Goal: Book appointment/travel/reservation

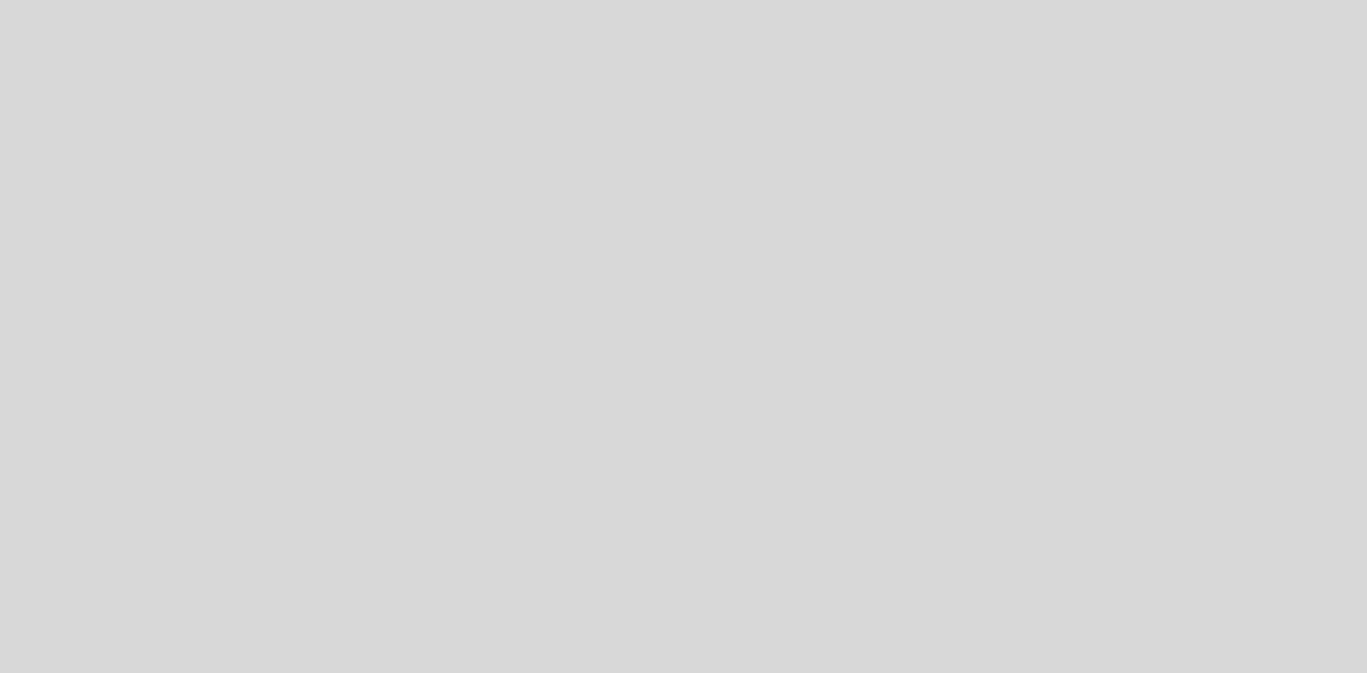
select select "es"
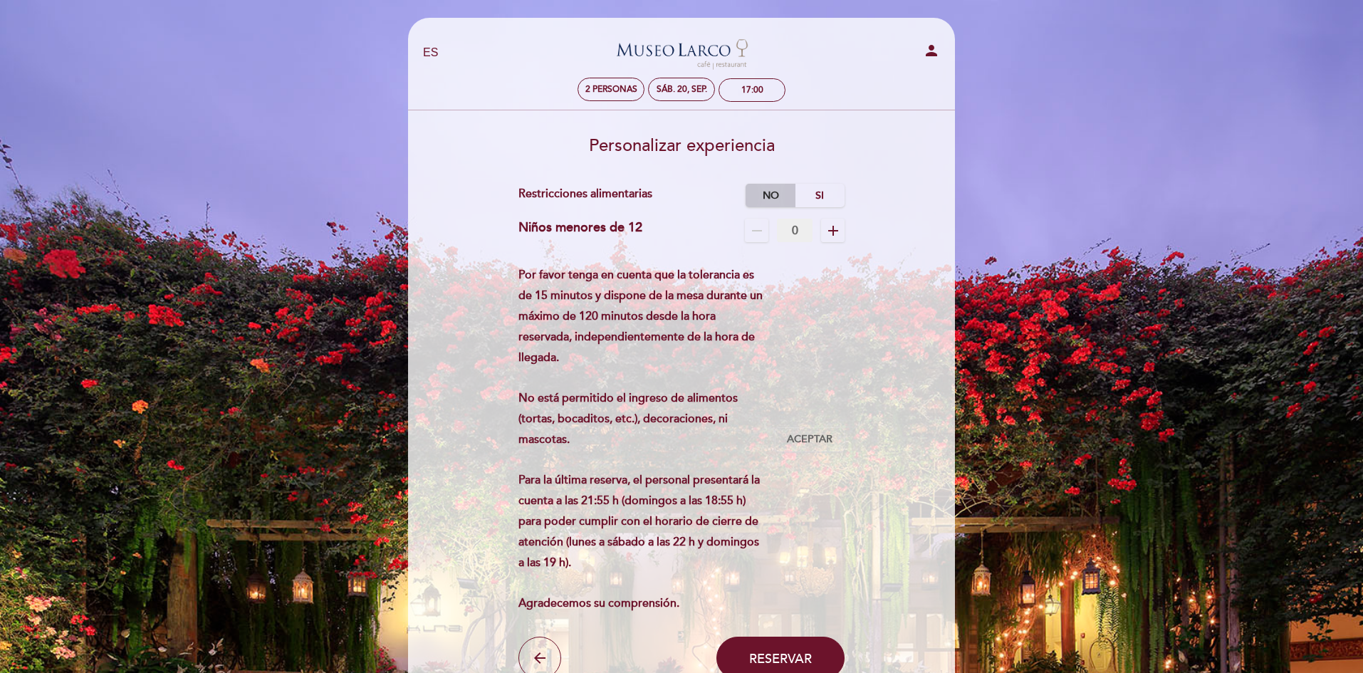
click at [775, 195] on label "No" at bounding box center [770, 195] width 50 height 23
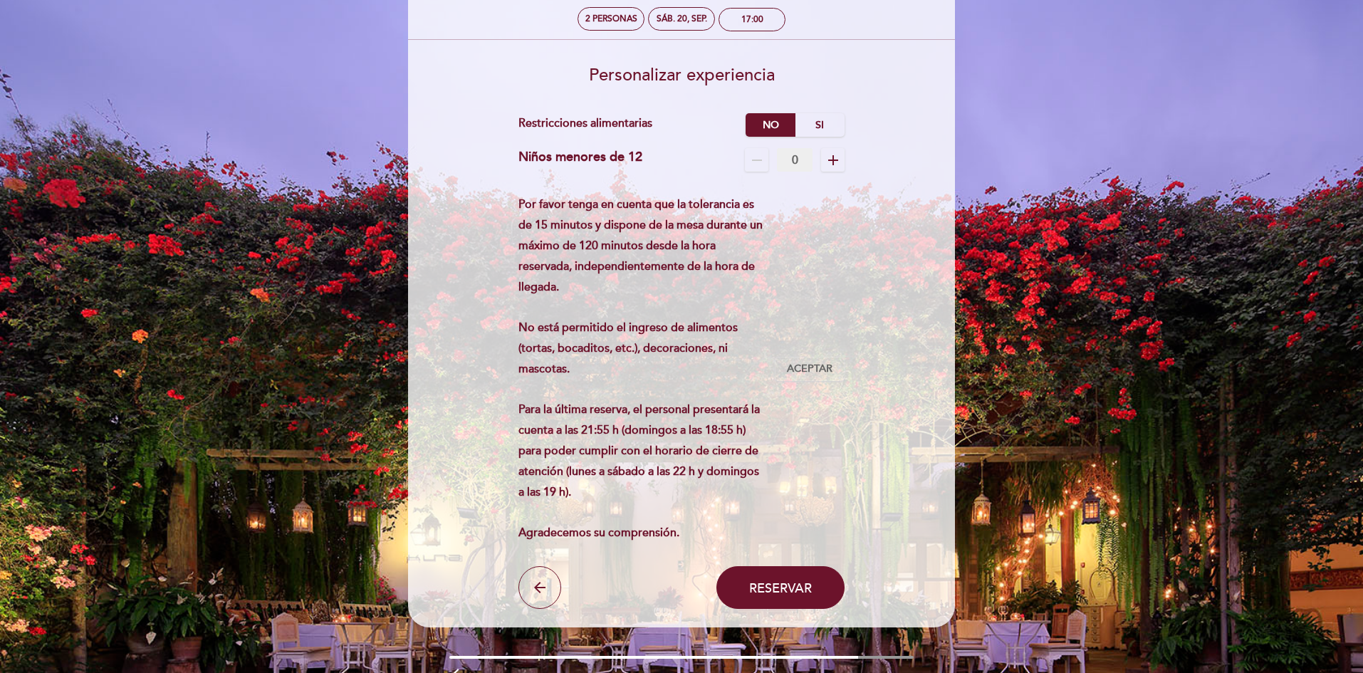
scroll to position [70, 0]
click at [756, 583] on span "Reservar" at bounding box center [780, 588] width 63 height 16
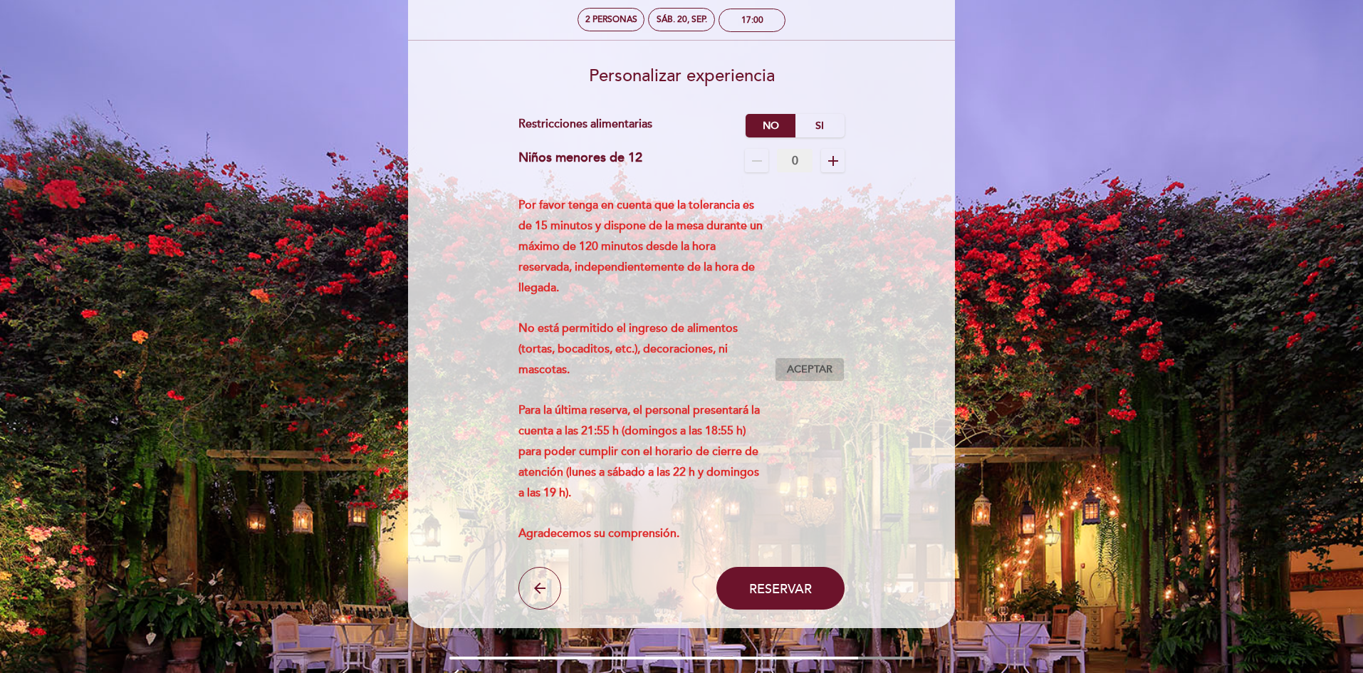
click at [805, 373] on span "Aceptar" at bounding box center [810, 369] width 46 height 15
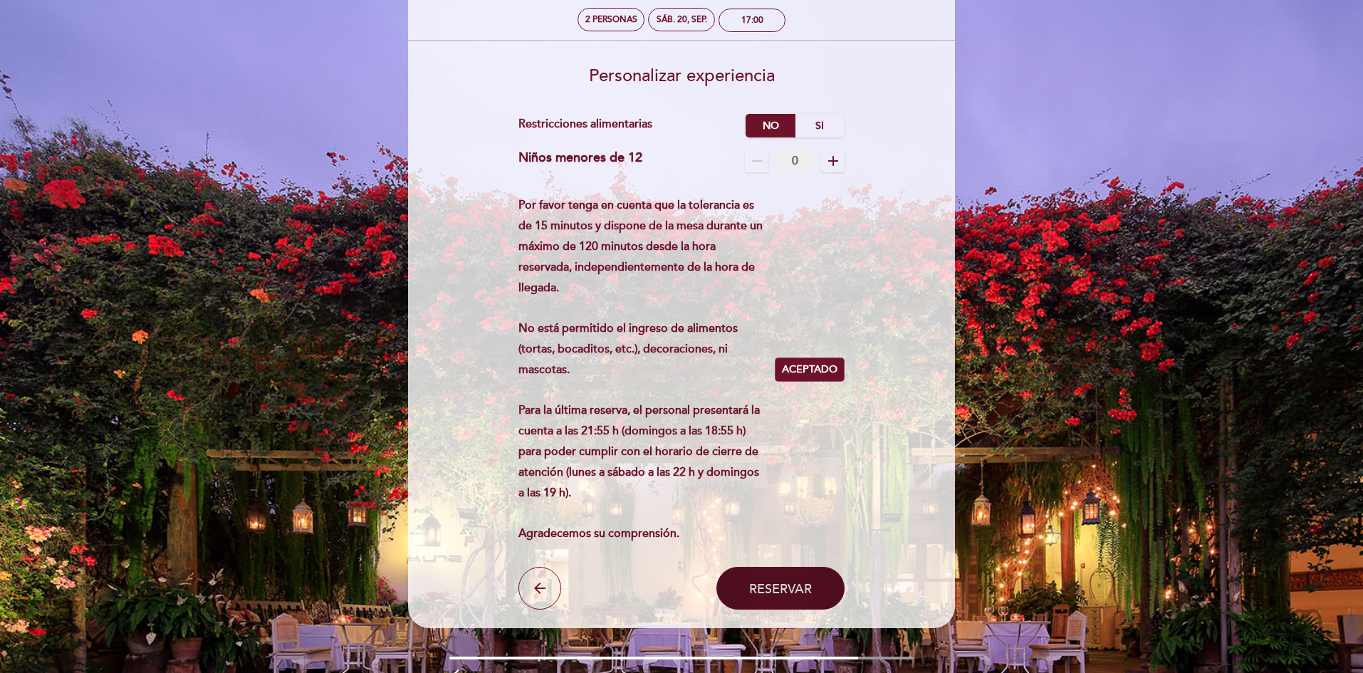
click at [797, 592] on span "Reservar" at bounding box center [780, 588] width 63 height 16
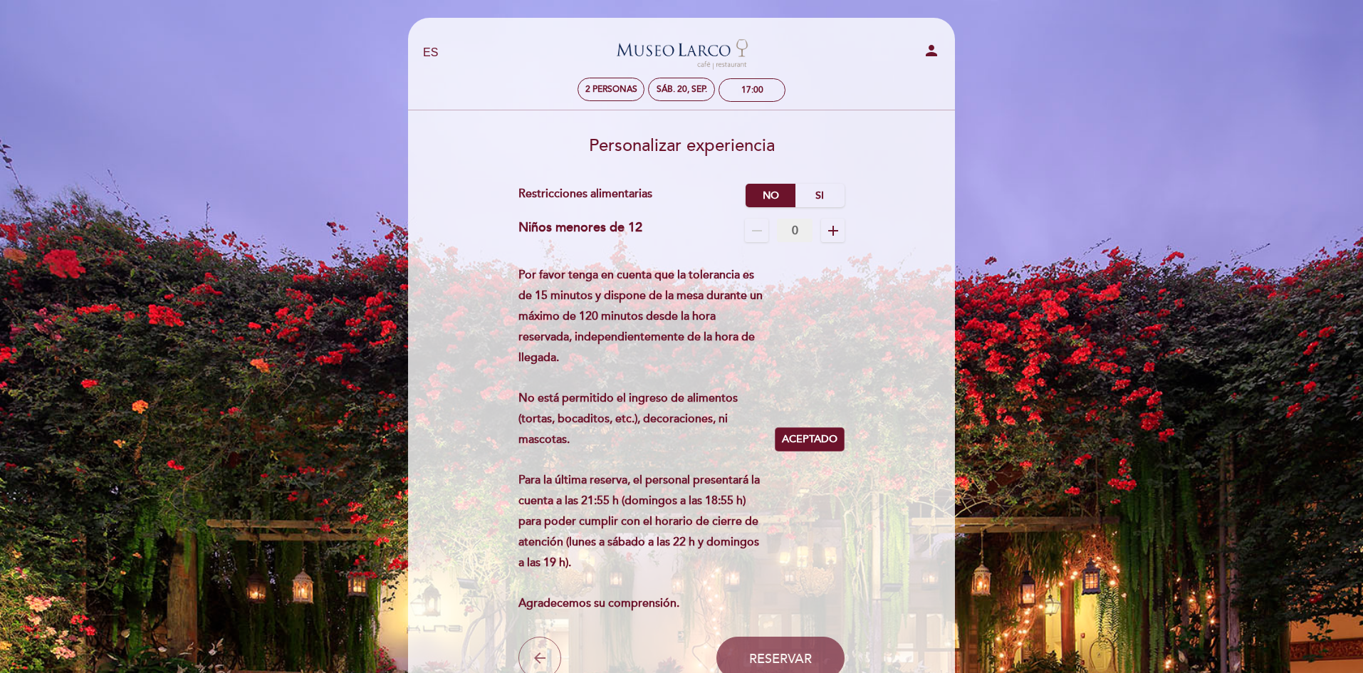
scroll to position [71, 0]
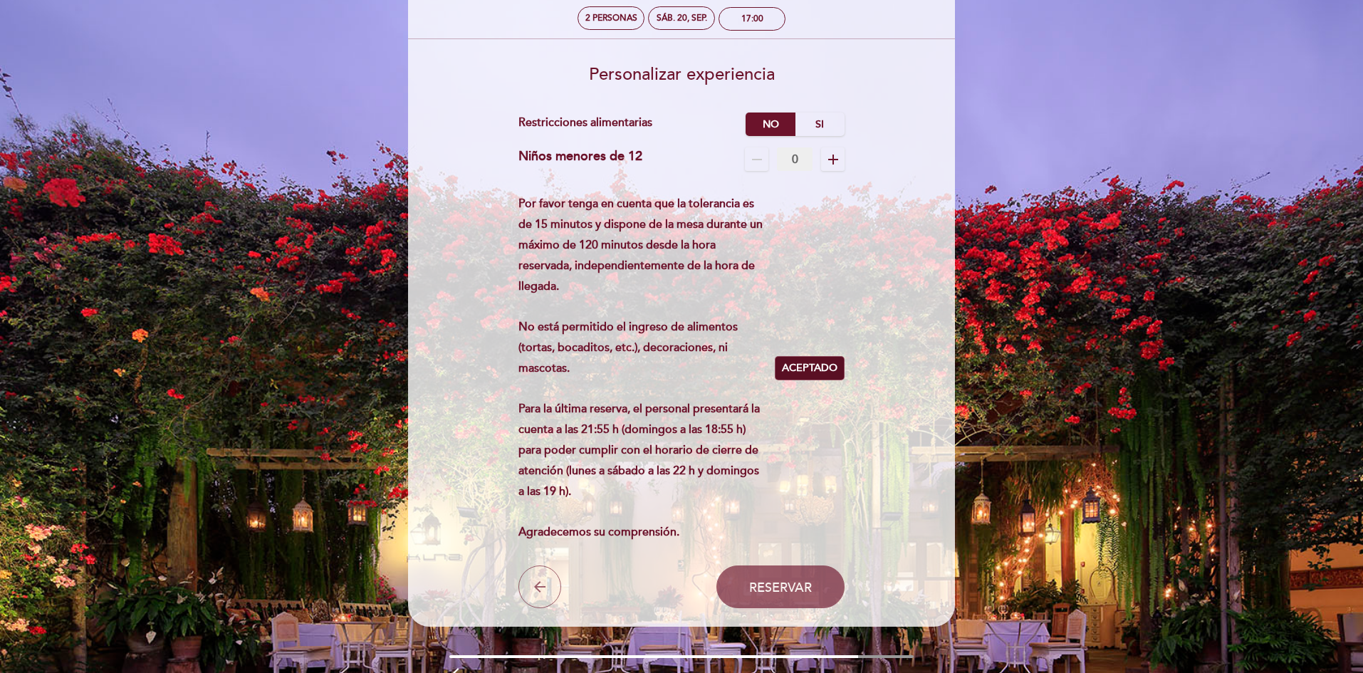
click at [798, 366] on span "Aceptado" at bounding box center [810, 368] width 56 height 15
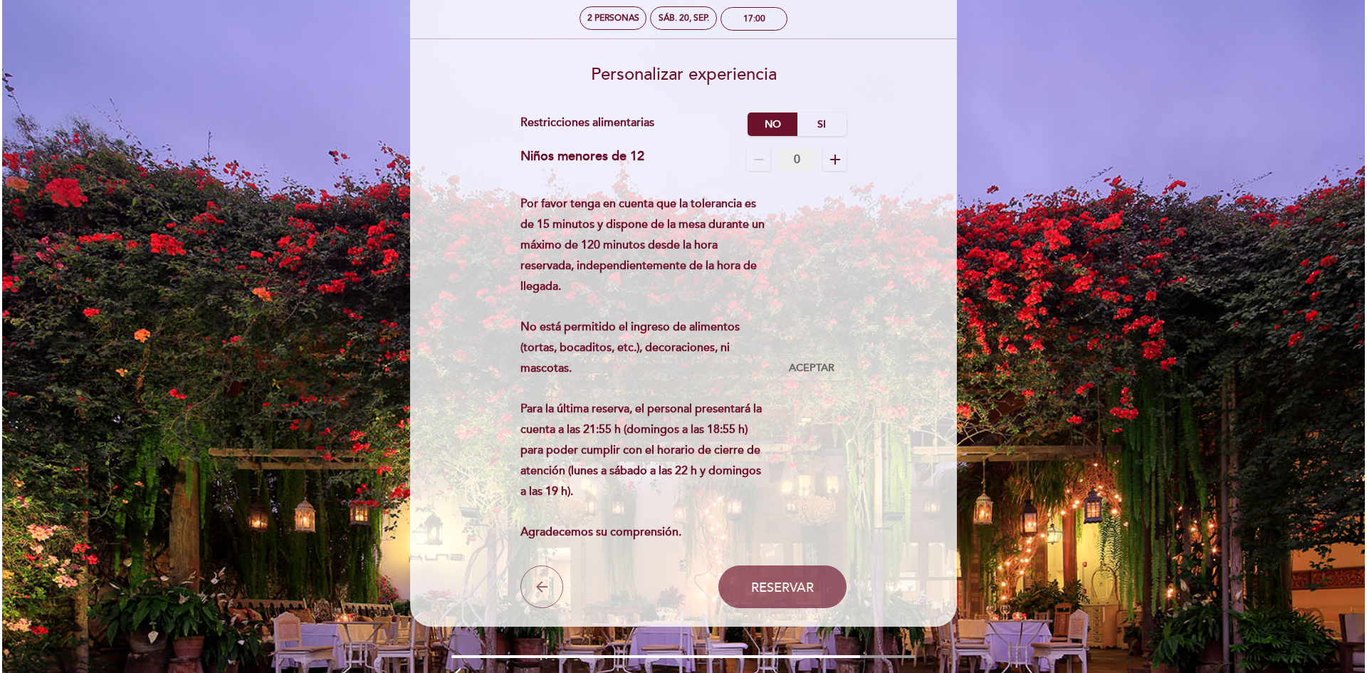
scroll to position [0, 0]
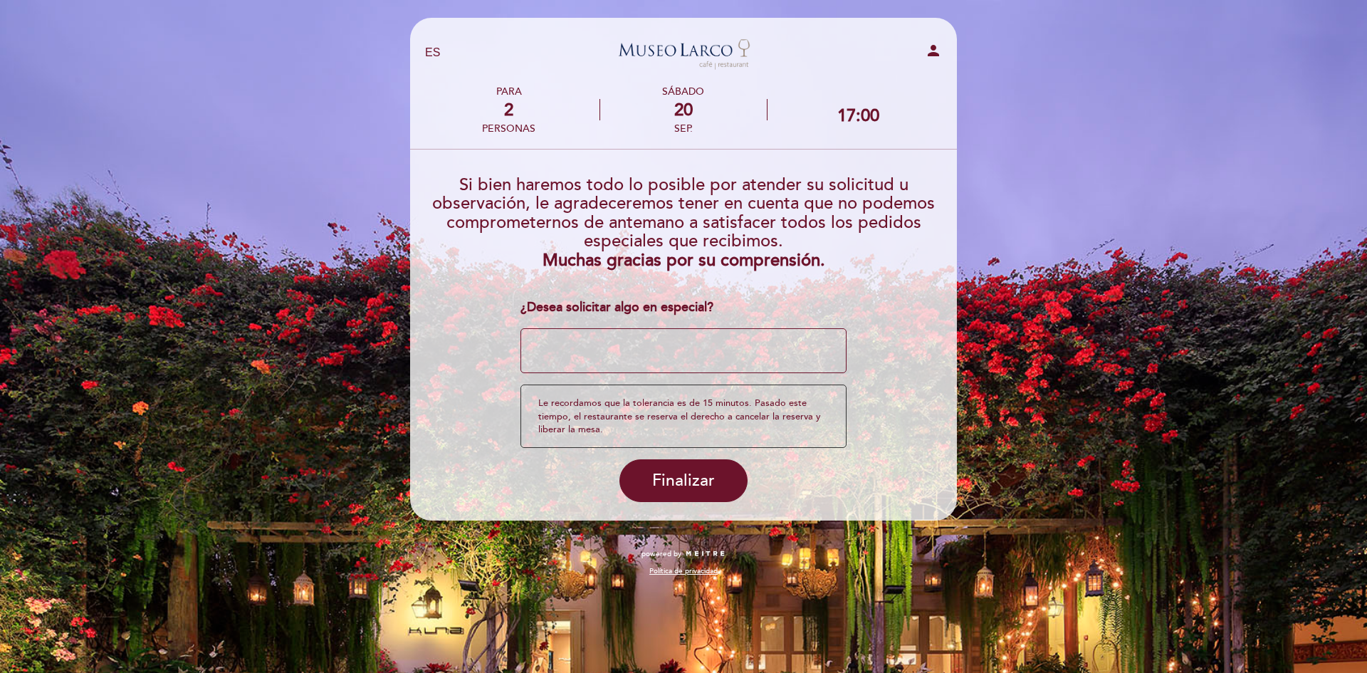
click at [682, 345] on textarea at bounding box center [683, 351] width 327 height 46
type textarea "S"
type textarea "Escribir"
drag, startPoint x: 704, startPoint y: 337, endPoint x: 447, endPoint y: 350, distance: 257.3
click at [398, 340] on div "EN ES PT [GEOGRAPHIC_DATA][PERSON_NAME] - Restaurant person PARA 2 personas [DA…" at bounding box center [683, 336] width 1367 height 673
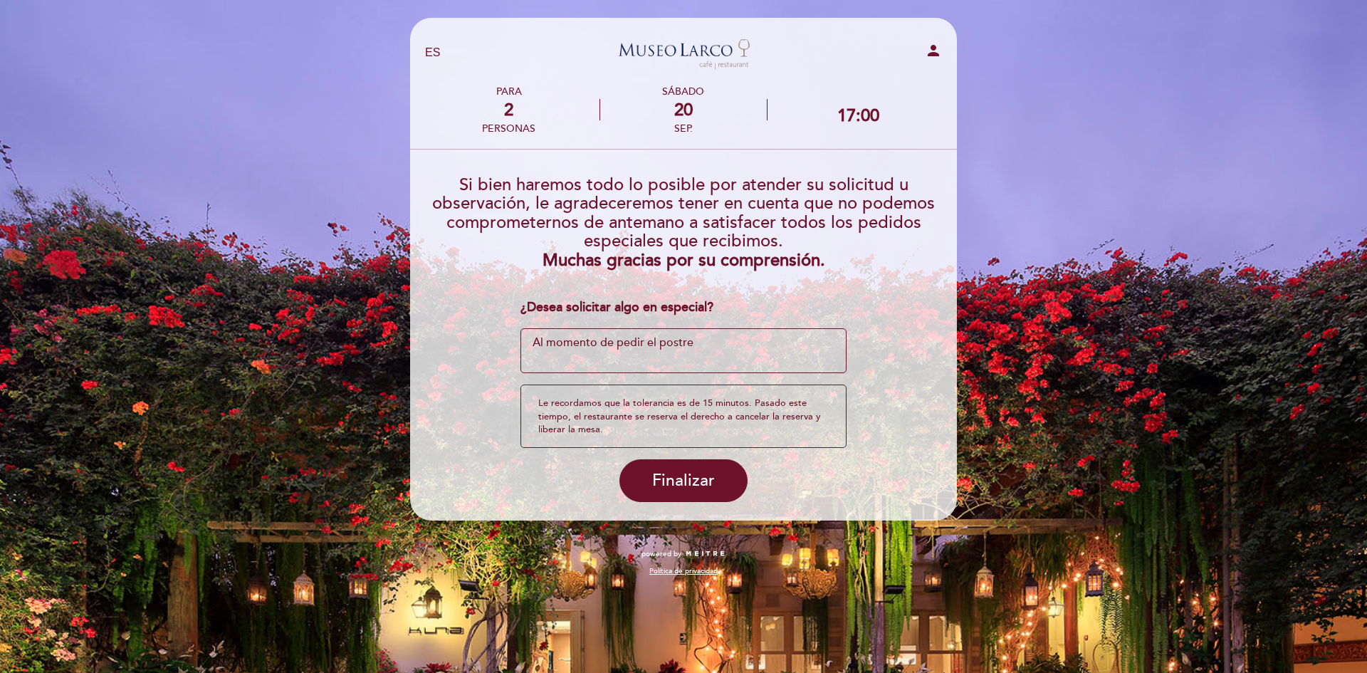
click at [624, 347] on textarea at bounding box center [683, 351] width 327 height 46
click at [623, 347] on textarea at bounding box center [683, 351] width 327 height 46
click at [707, 346] on textarea at bounding box center [683, 351] width 327 height 46
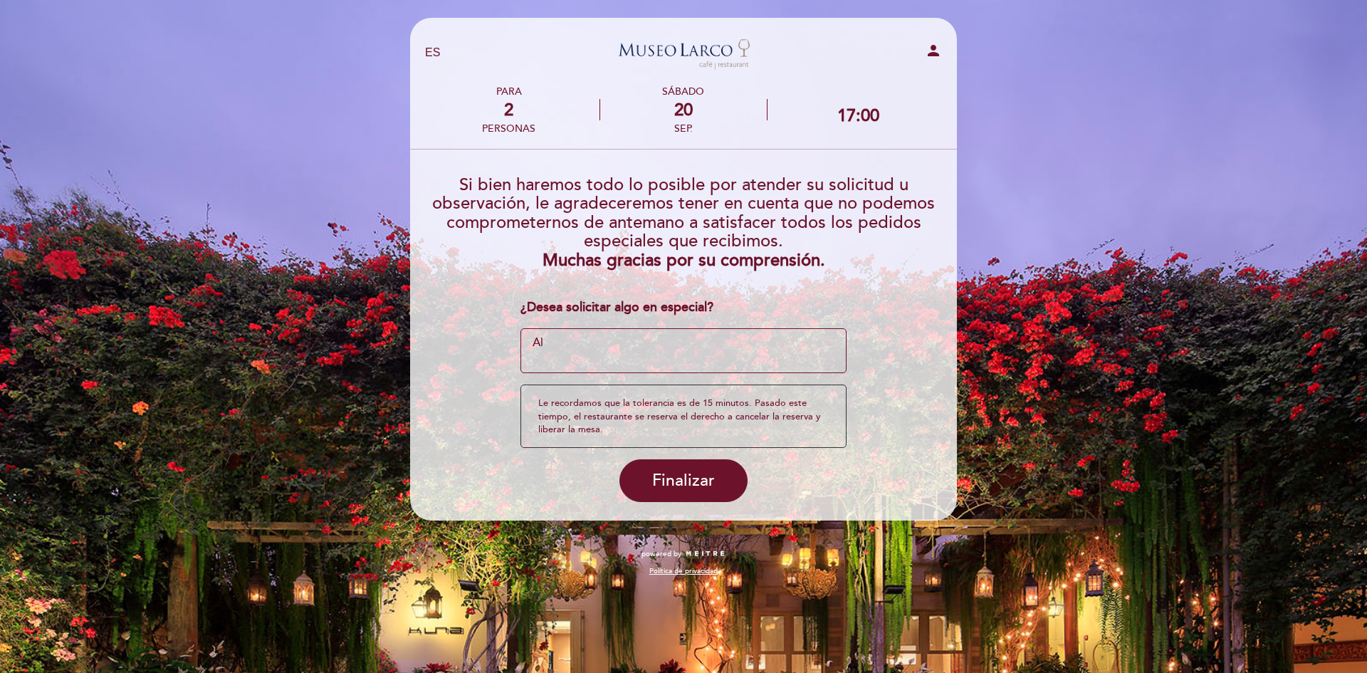
type textarea "A"
paste textarea "Al momento de pedir el postre, sería de gran ayuda si pudieran escribir en el m…"
click at [812, 359] on textarea at bounding box center [683, 351] width 327 height 46
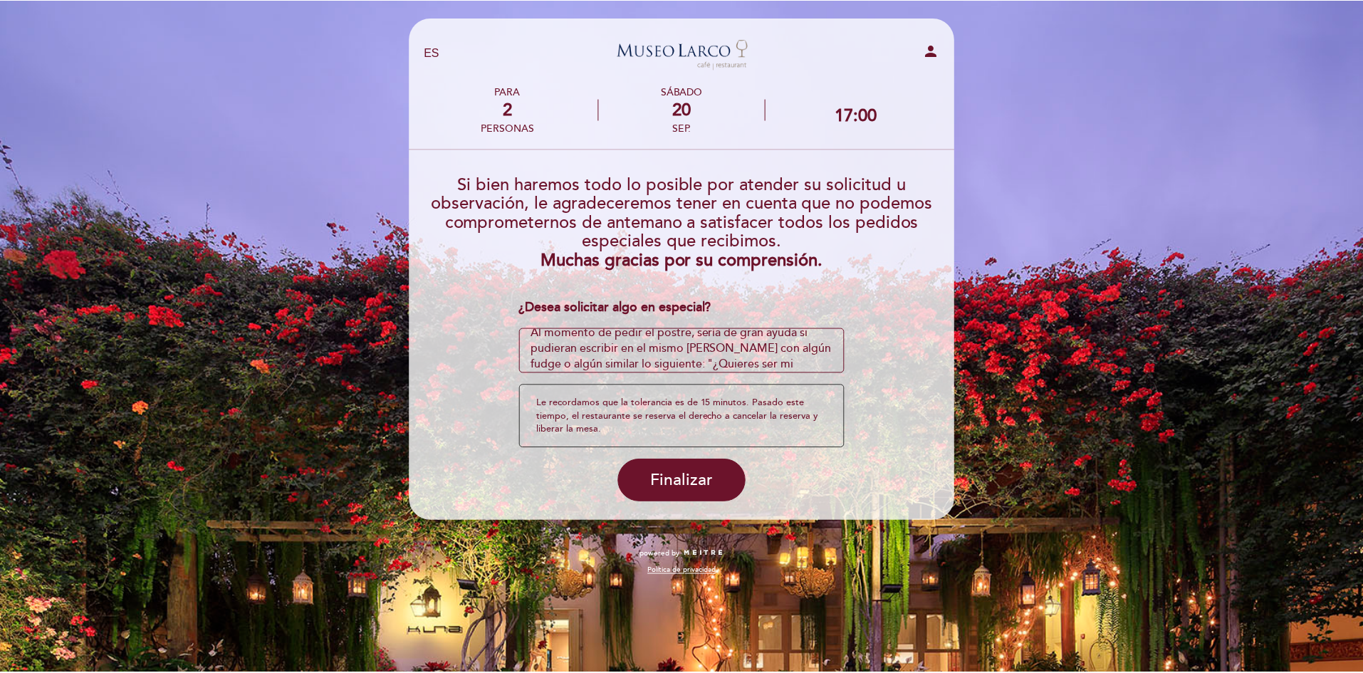
scroll to position [32, 0]
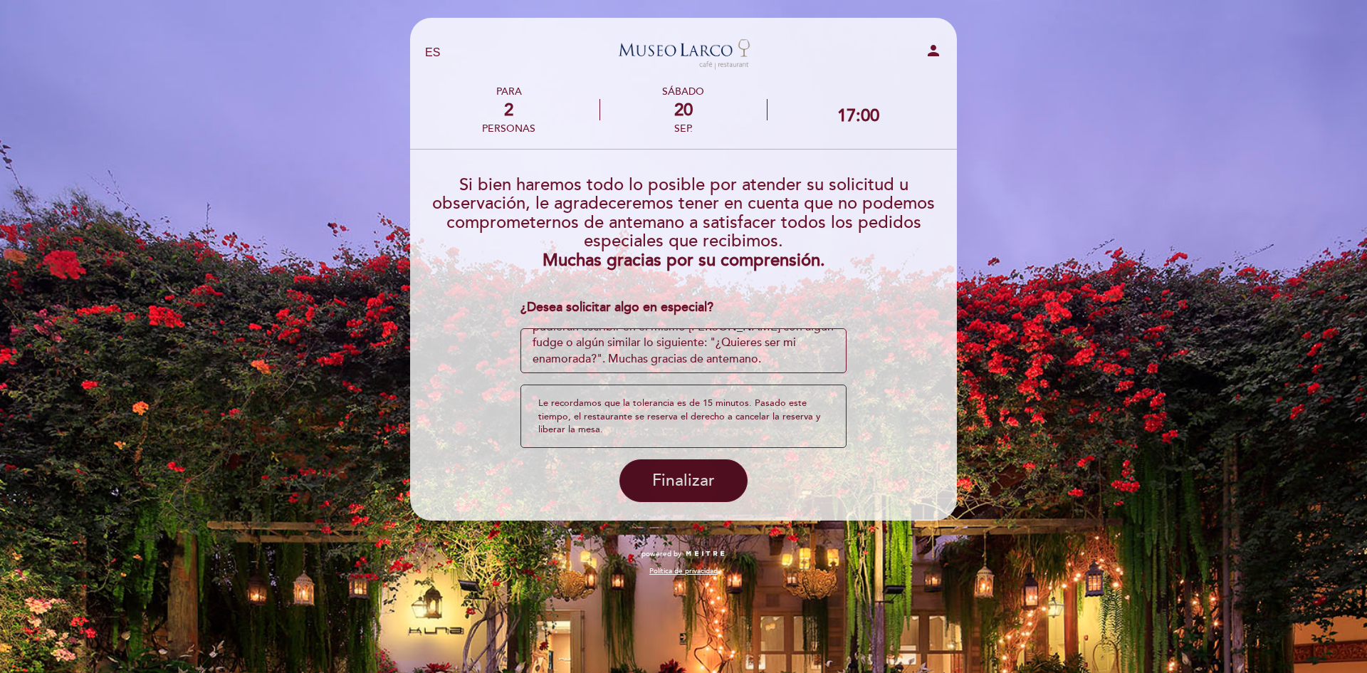
type textarea "Al momento de pedir el postre, sería de gran ayuda si pudieran escribir en el m…"
click at [690, 485] on span "Finalizar" at bounding box center [683, 481] width 63 height 20
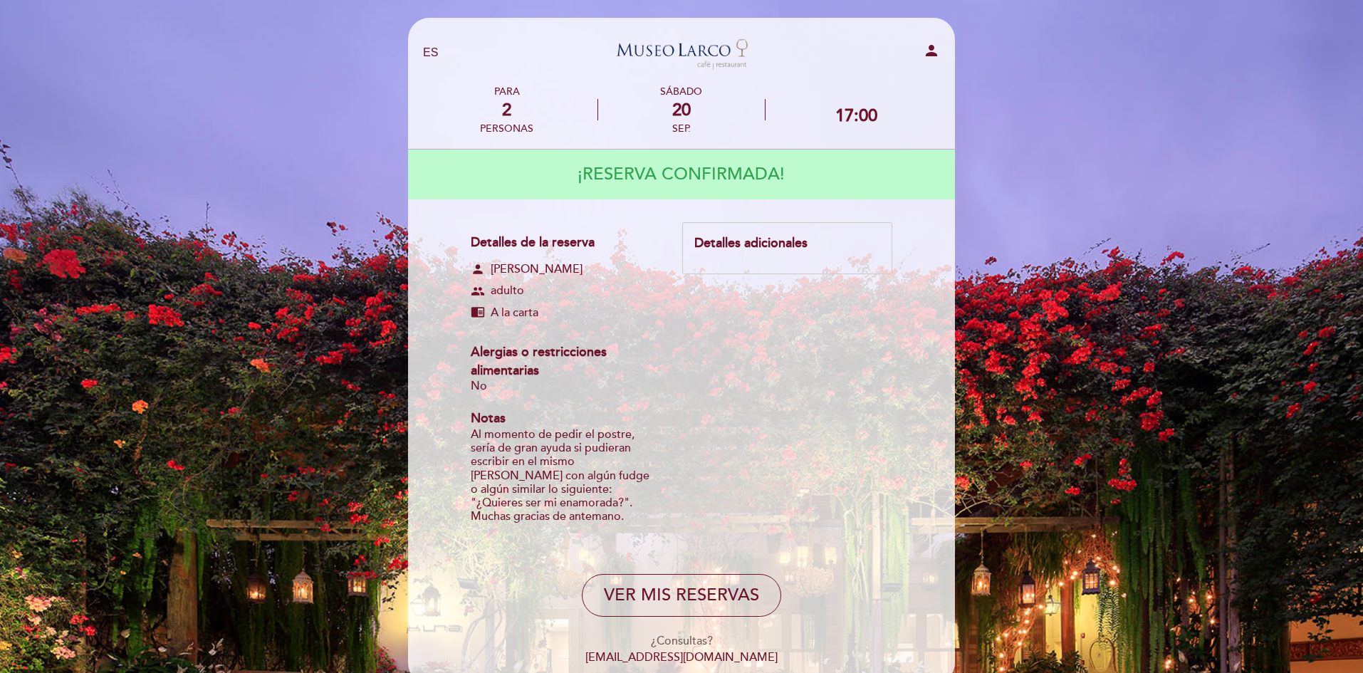
scroll to position [68, 0]
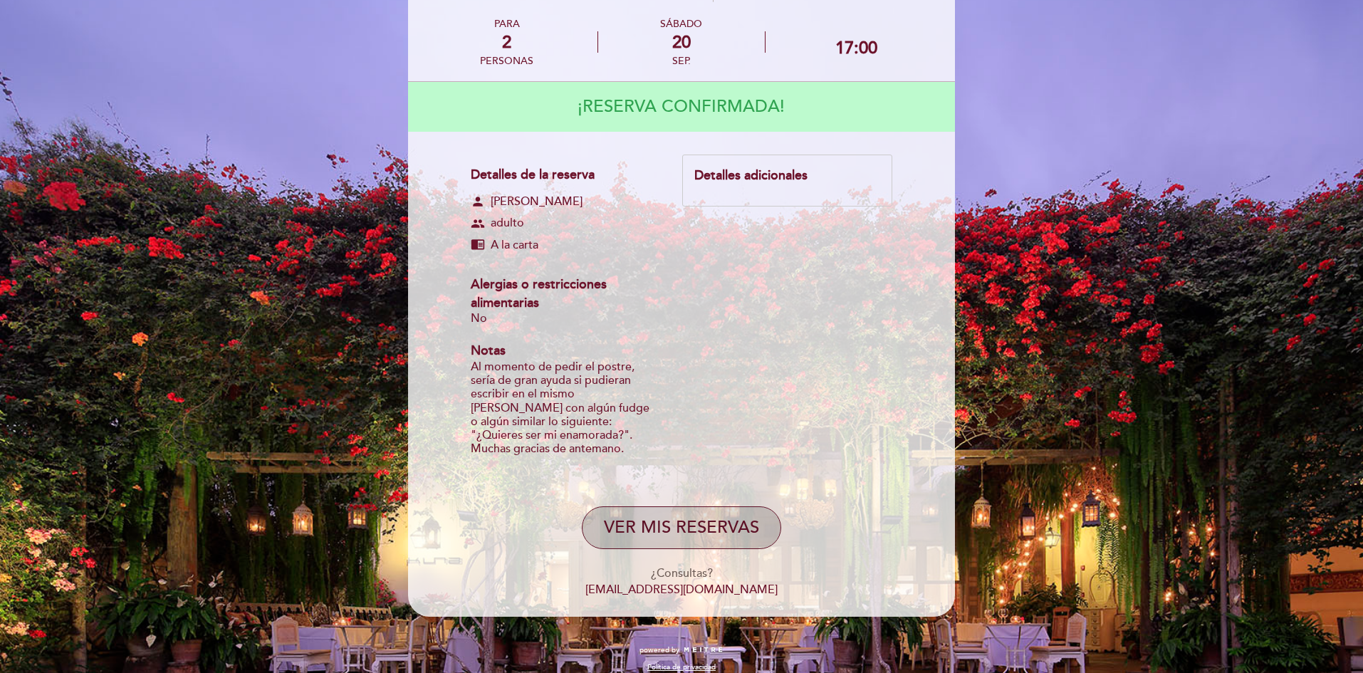
click at [672, 511] on button "VER MIS RESERVAS" at bounding box center [681, 527] width 199 height 43
select select "es"
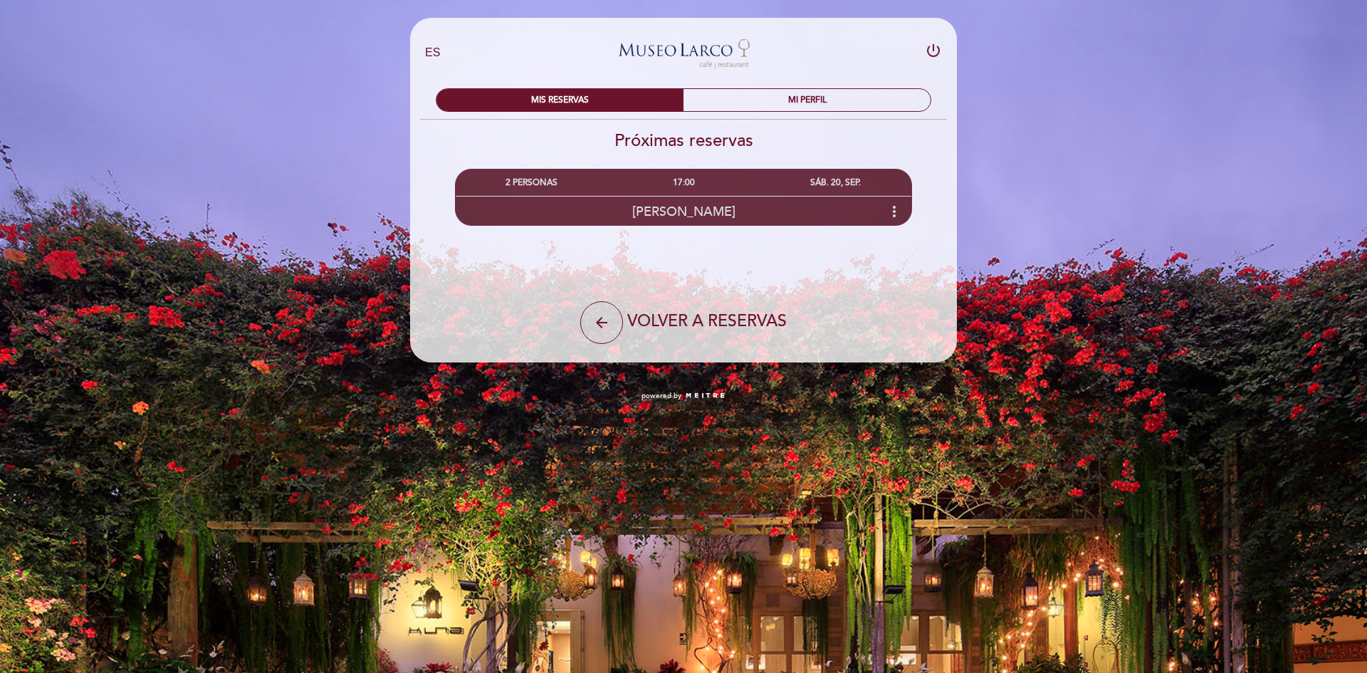
click at [894, 206] on icon "more_vert" at bounding box center [894, 211] width 17 height 17
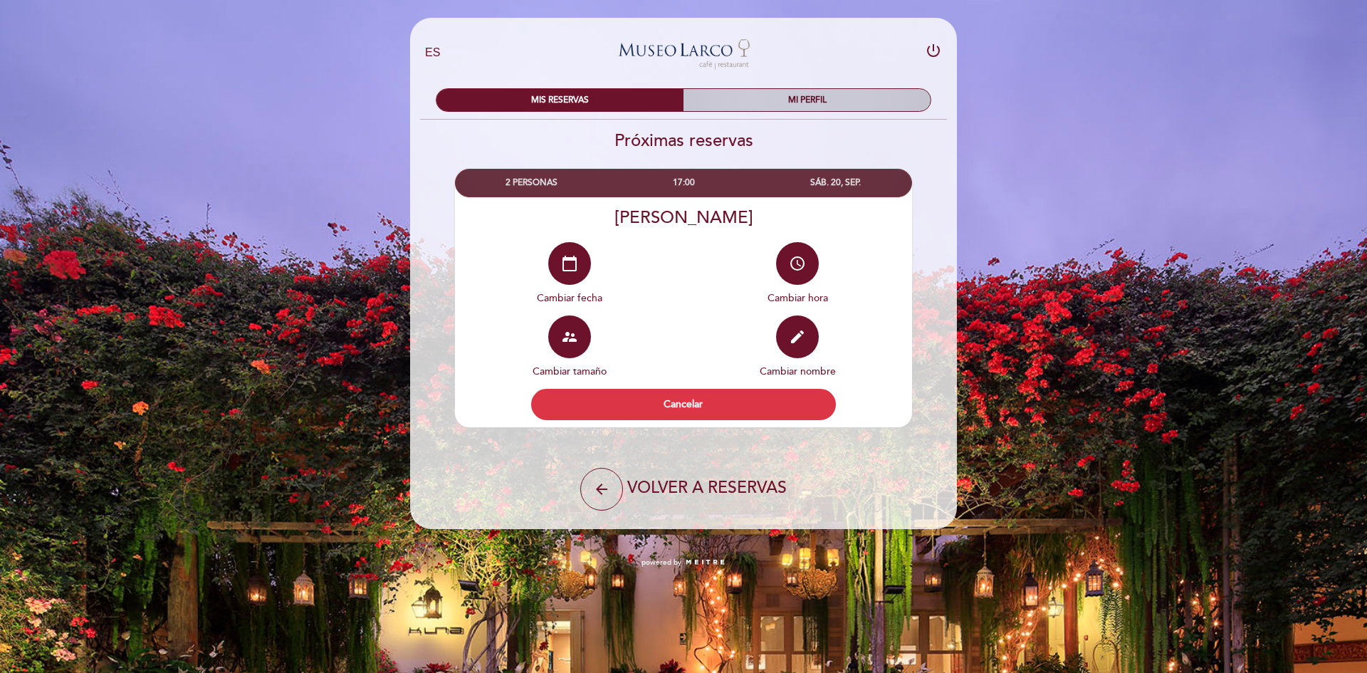
click at [743, 98] on div "MI PERFIL" at bounding box center [806, 100] width 247 height 22
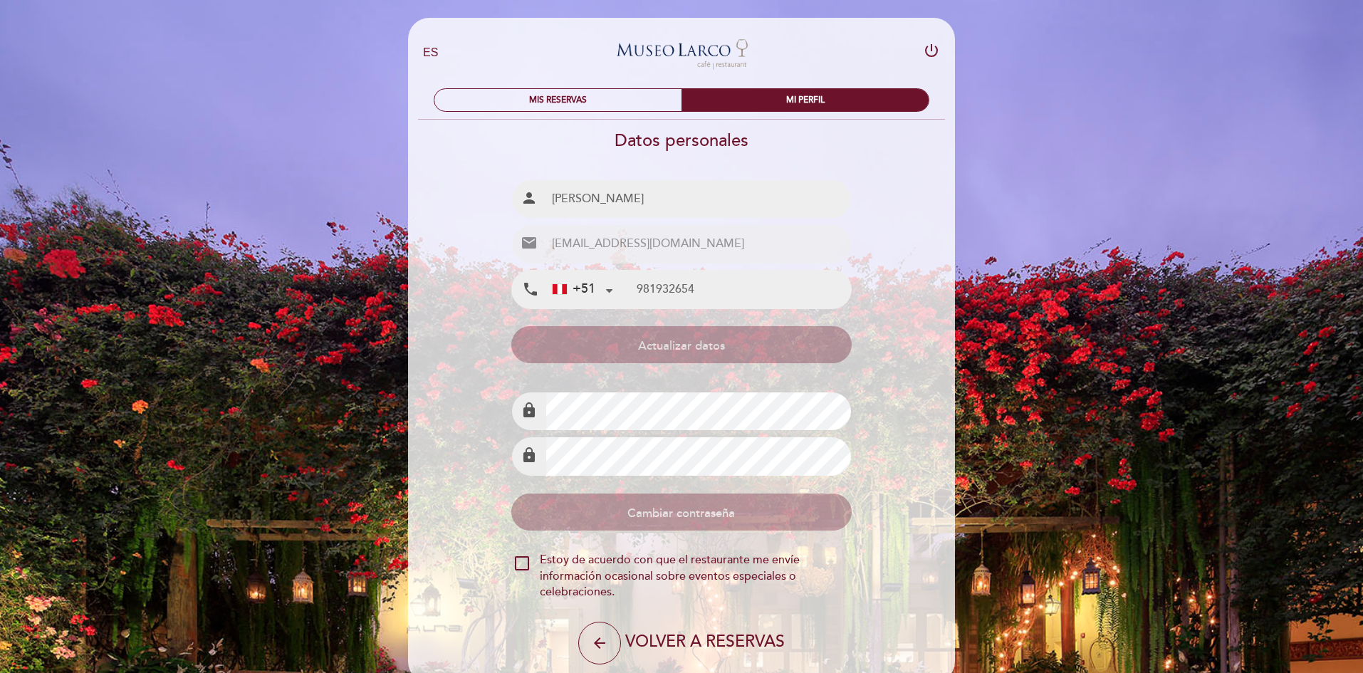
type input "981 932 654"
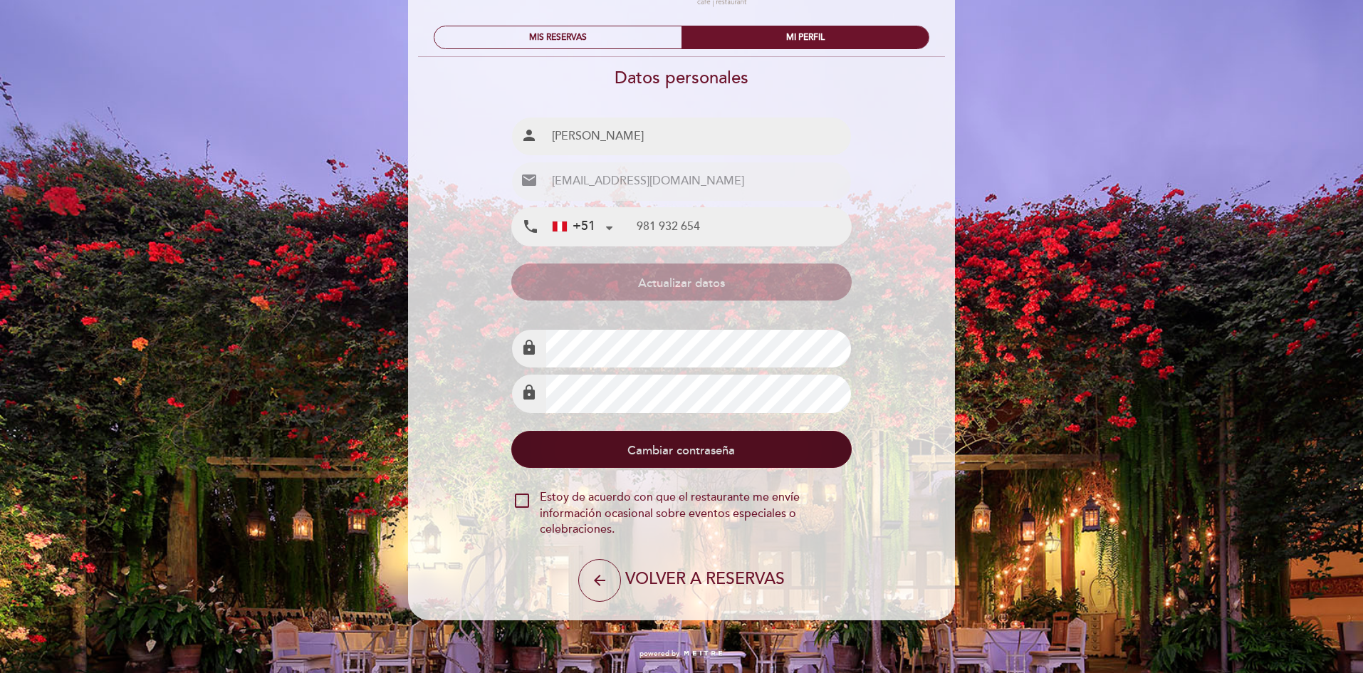
click at [621, 454] on button "Cambiar contraseña" at bounding box center [681, 449] width 340 height 37
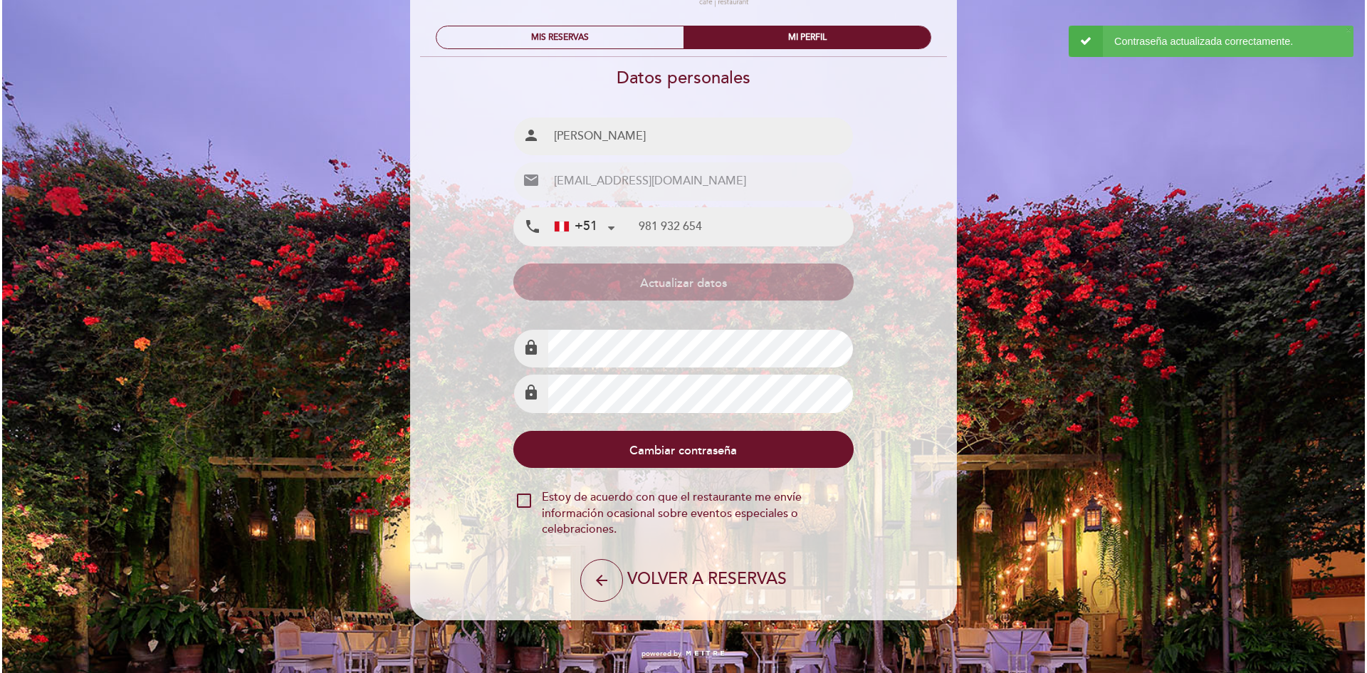
scroll to position [0, 0]
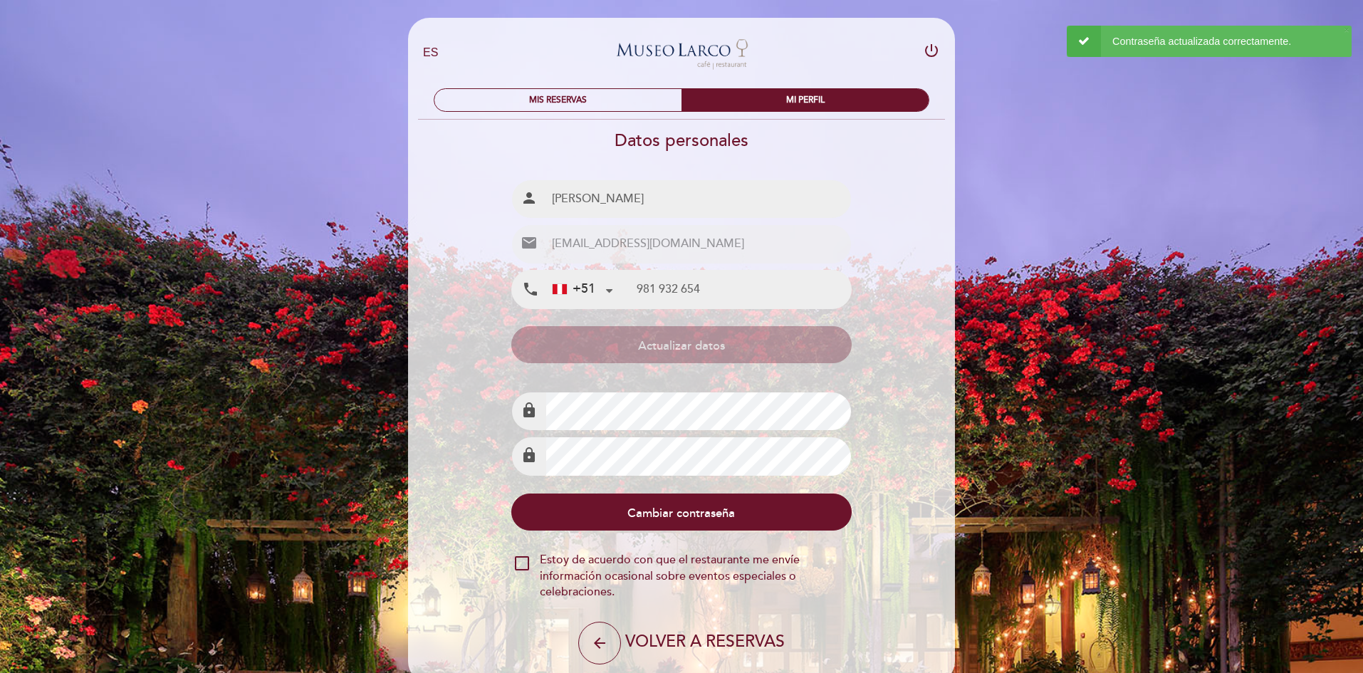
click at [928, 51] on icon "power_settings_new" at bounding box center [931, 50] width 17 height 17
select select "es"
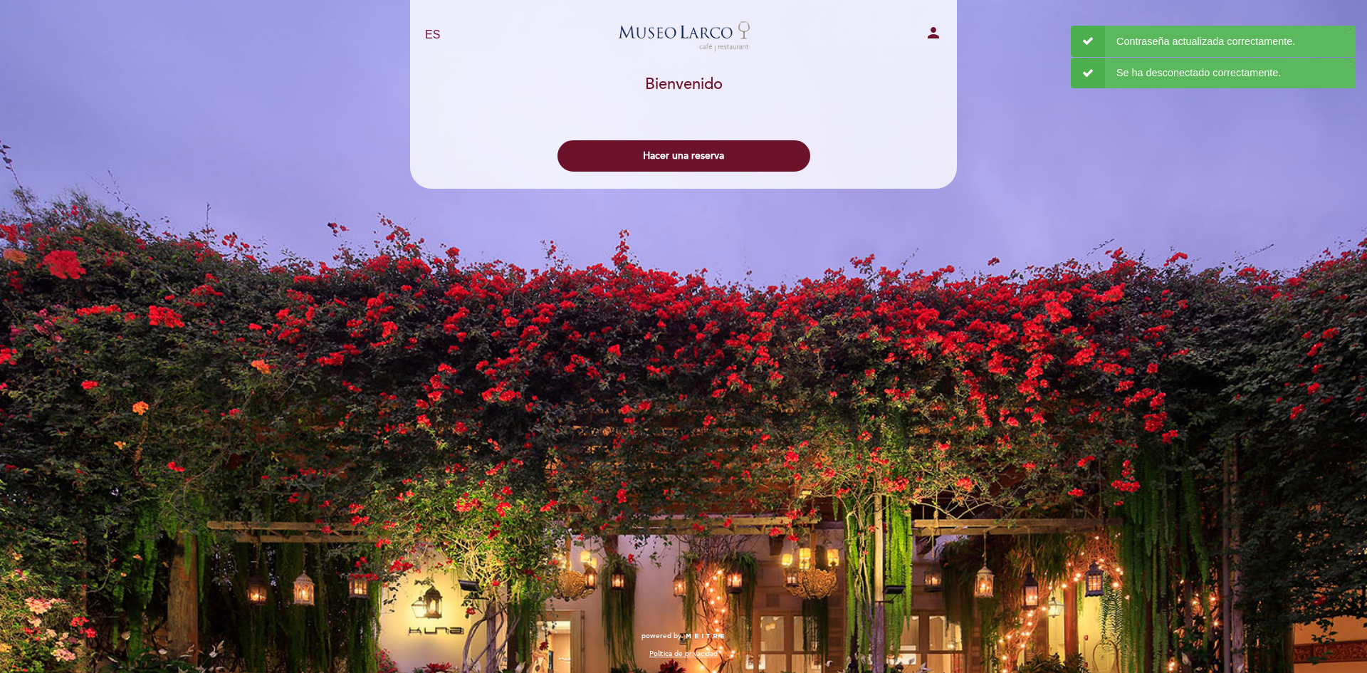
click at [931, 31] on icon "person" at bounding box center [933, 32] width 17 height 17
